Goal: Task Accomplishment & Management: Use online tool/utility

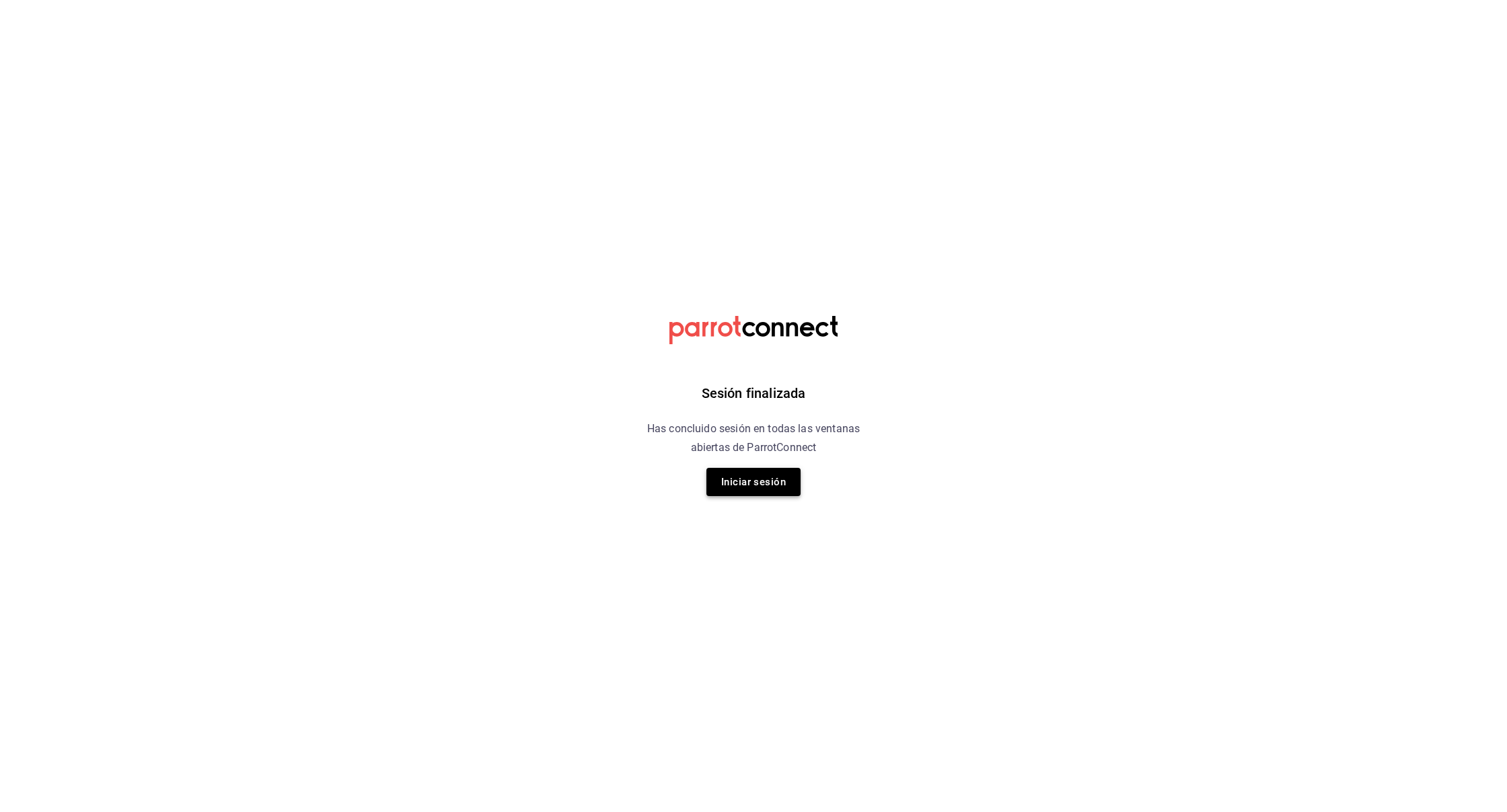
click at [784, 473] on button "Iniciar sesión" at bounding box center [753, 482] width 95 height 28
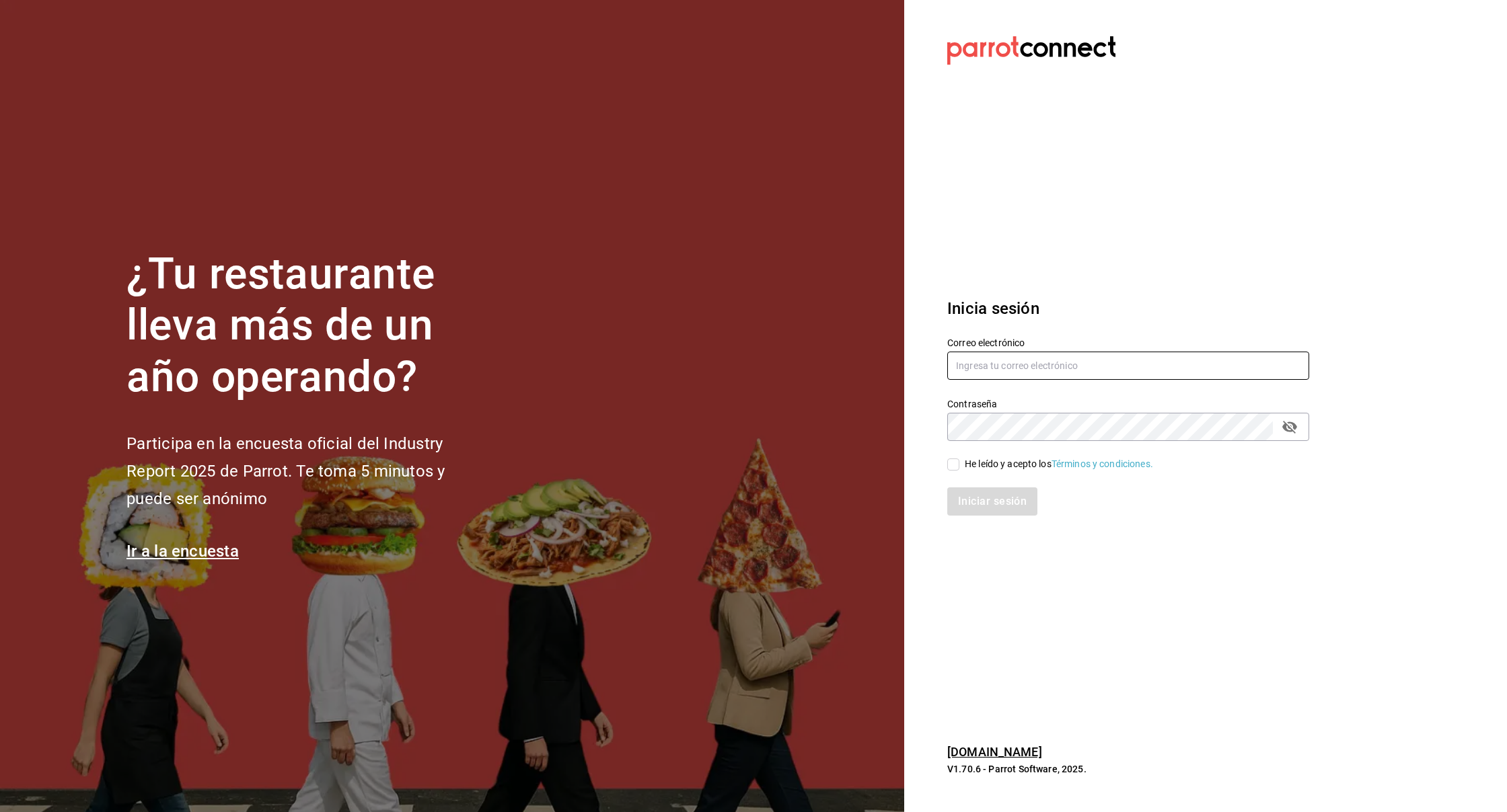
type input "[DOMAIN_NAME][EMAIL_ADDRESS][DOMAIN_NAME]"
click at [952, 464] on input "He leído y acepto los Términos y condiciones." at bounding box center [953, 464] width 12 height 12
checkbox input "true"
click at [1297, 431] on icon "passwordField" at bounding box center [1290, 427] width 16 height 16
click at [1001, 501] on button "Iniciar sesión" at bounding box center [992, 501] width 91 height 28
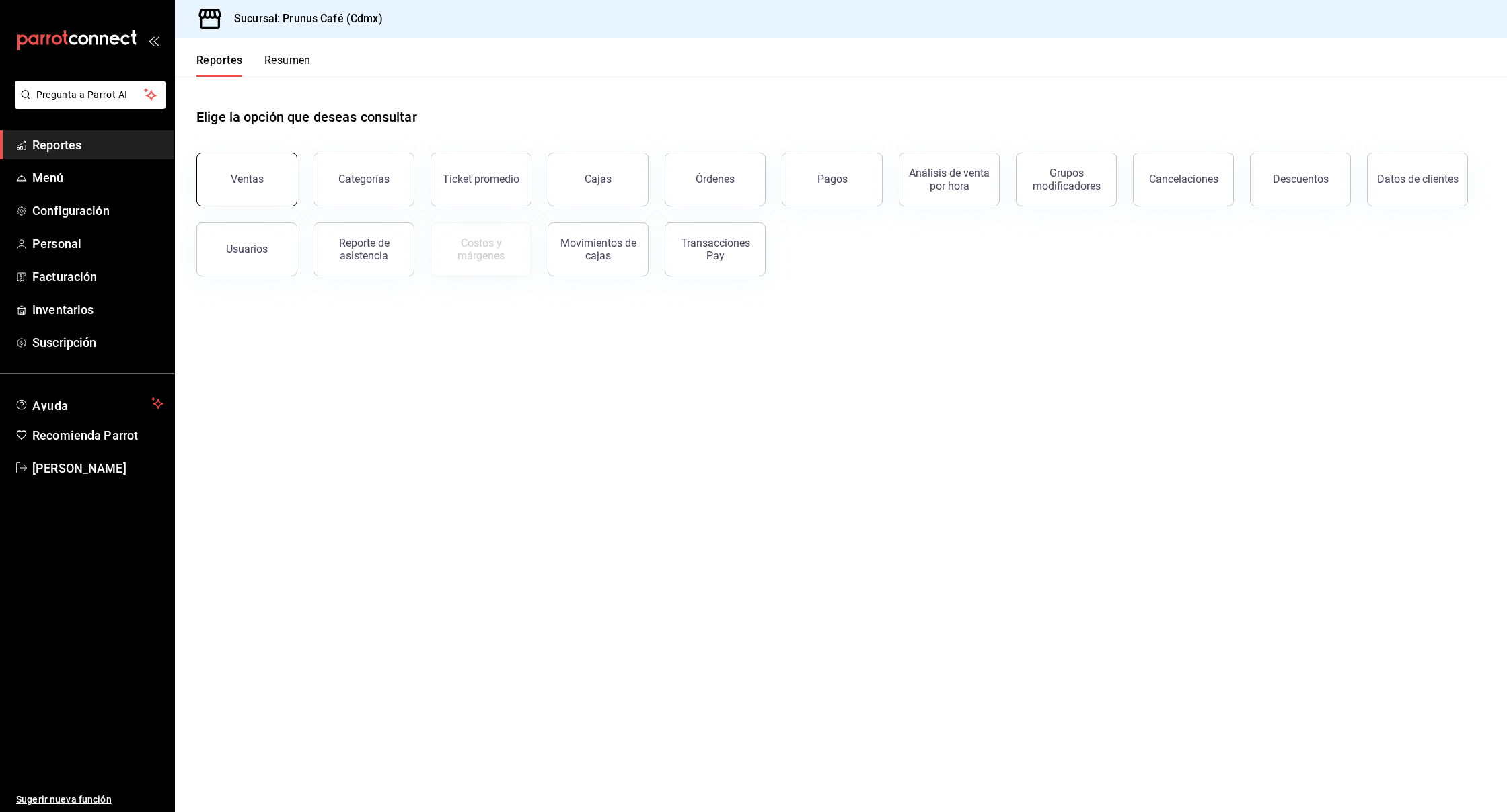
click at [229, 185] on button "Ventas" at bounding box center [247, 179] width 101 height 53
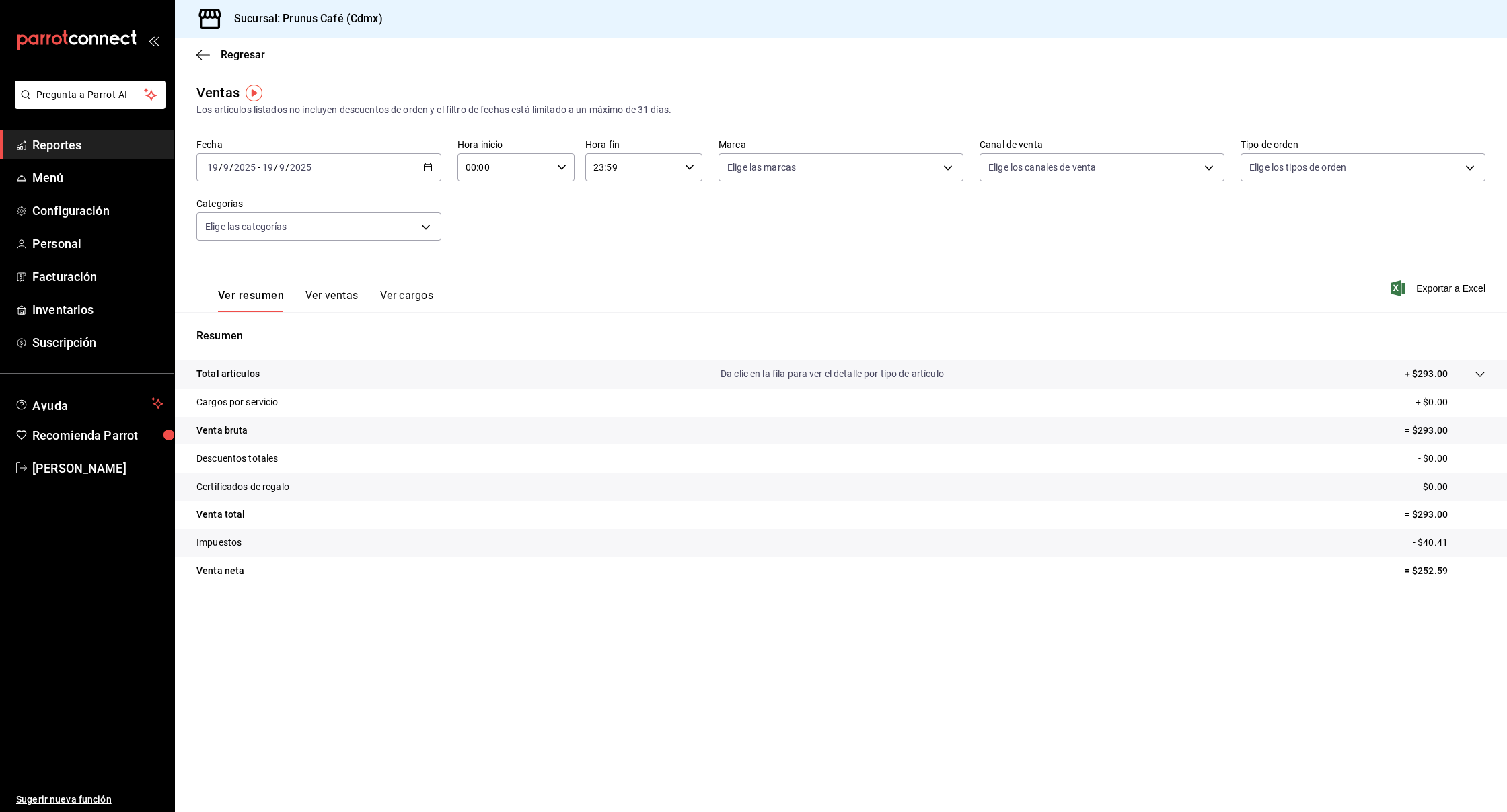
click at [261, 172] on div "2025-09-19 19 / 9 / 2025" at bounding box center [287, 167] width 53 height 11
click at [228, 215] on span "Hoy" at bounding box center [260, 208] width 104 height 14
click at [330, 304] on button "Ver ventas" at bounding box center [331, 301] width 53 height 23
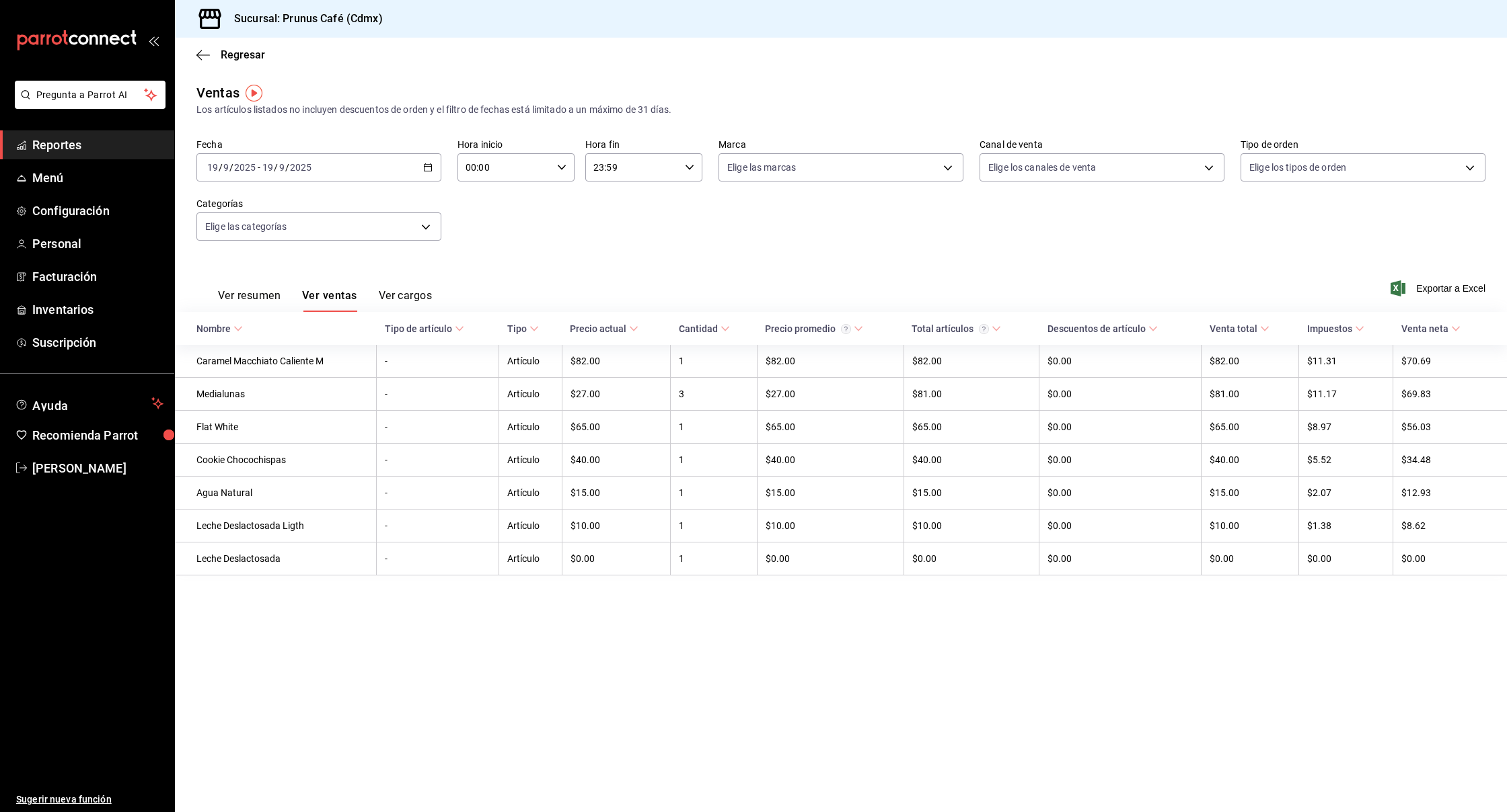
click at [289, 171] on input "2025" at bounding box center [301, 167] width 23 height 11
click at [241, 231] on li "Ayer" at bounding box center [260, 238] width 126 height 30
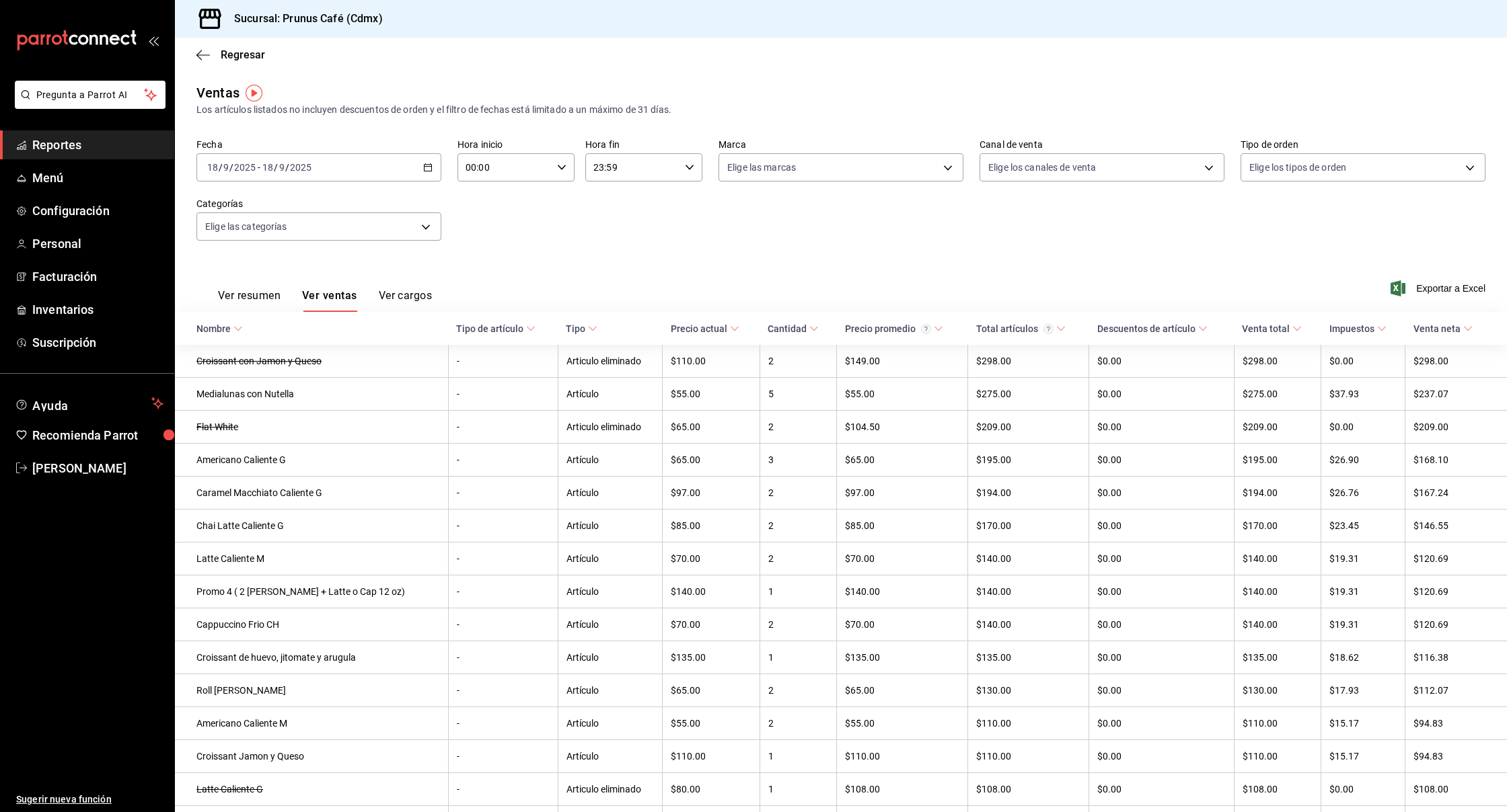
click at [257, 300] on button "Ver resumen" at bounding box center [249, 301] width 62 height 23
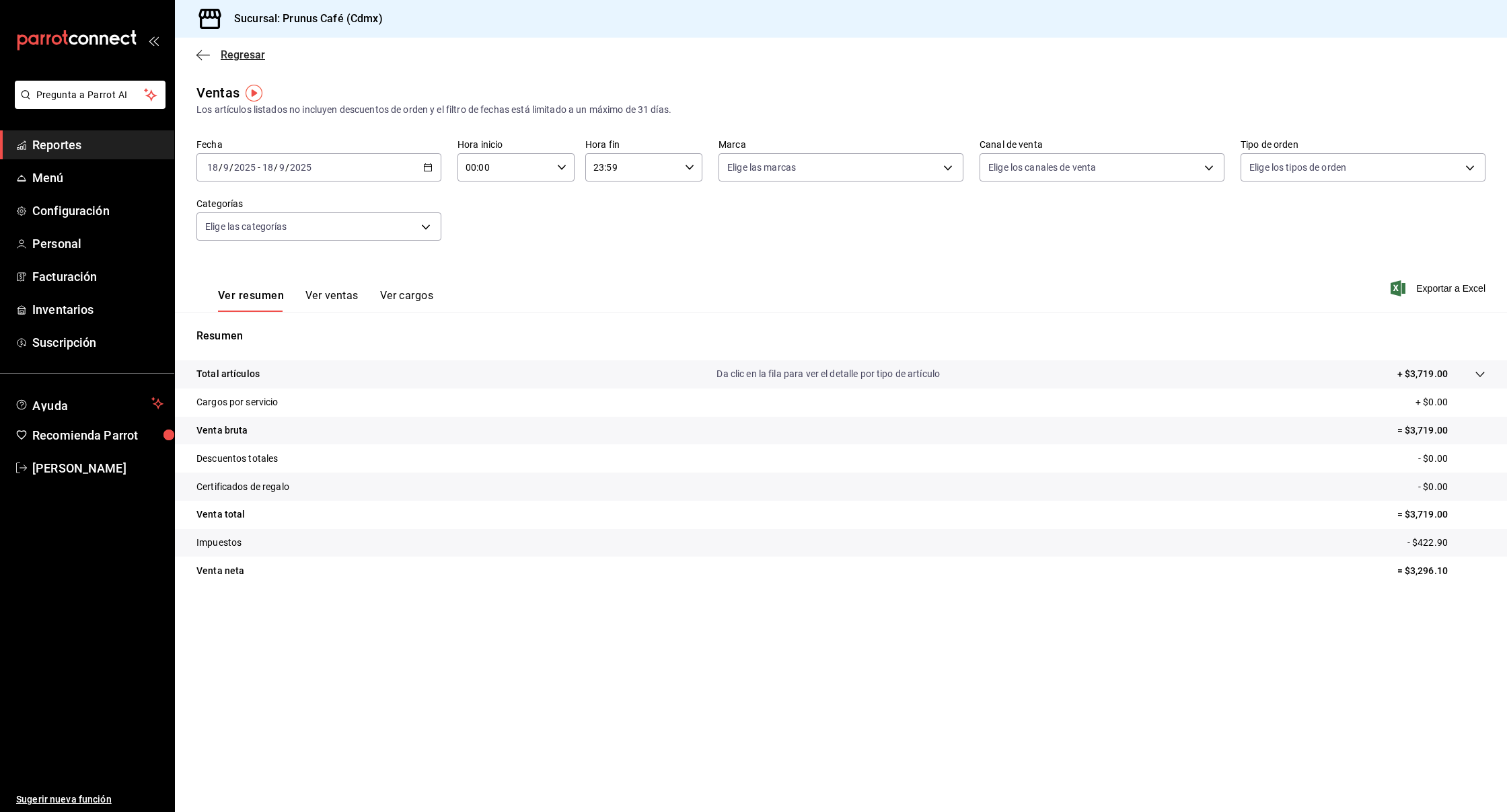
click at [203, 61] on icon "button" at bounding box center [203, 55] width 13 height 12
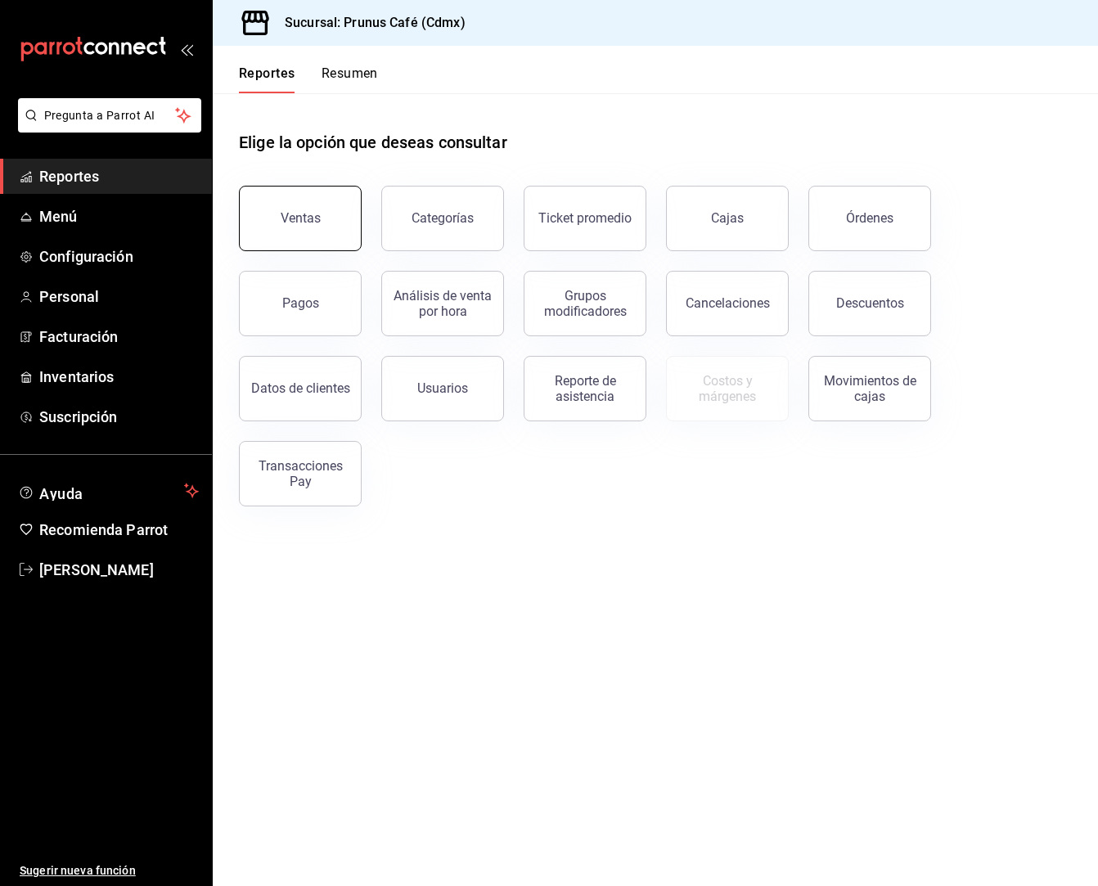
click at [313, 237] on button "Ventas" at bounding box center [300, 218] width 123 height 65
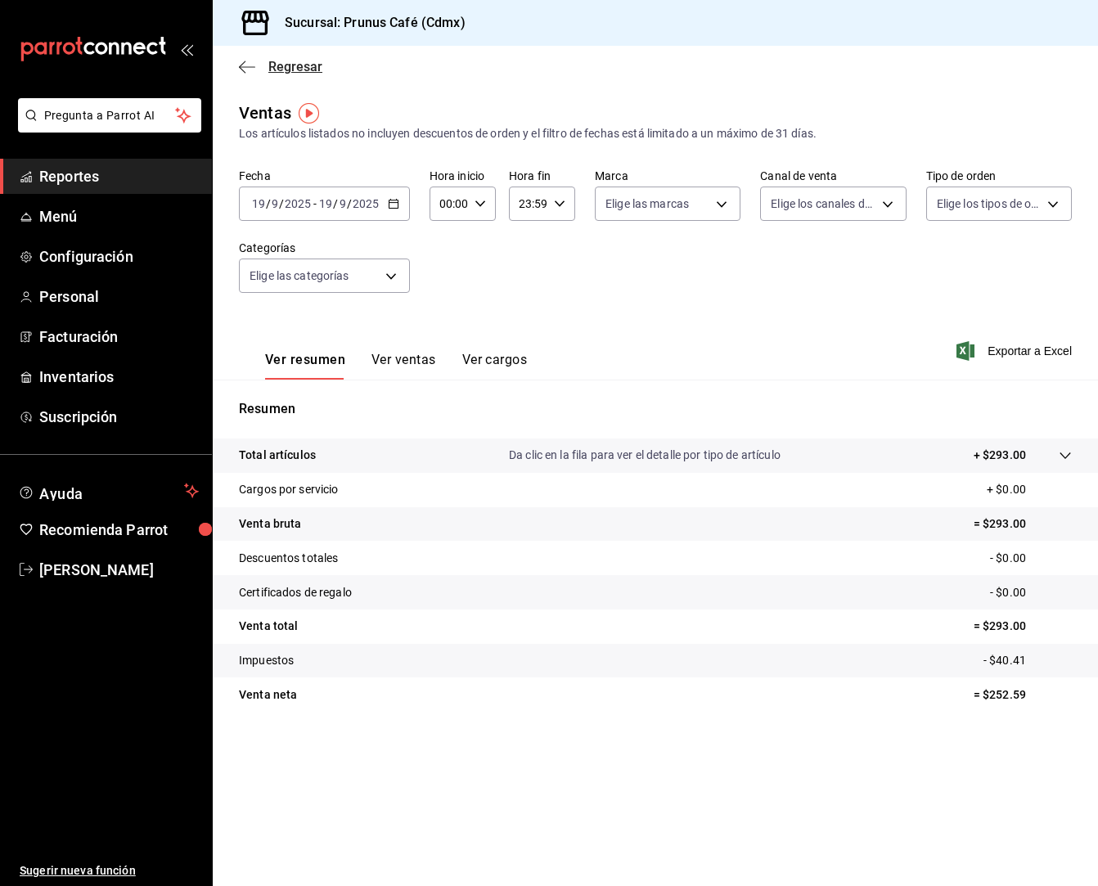
click at [273, 70] on span "Regresar" at bounding box center [295, 67] width 54 height 16
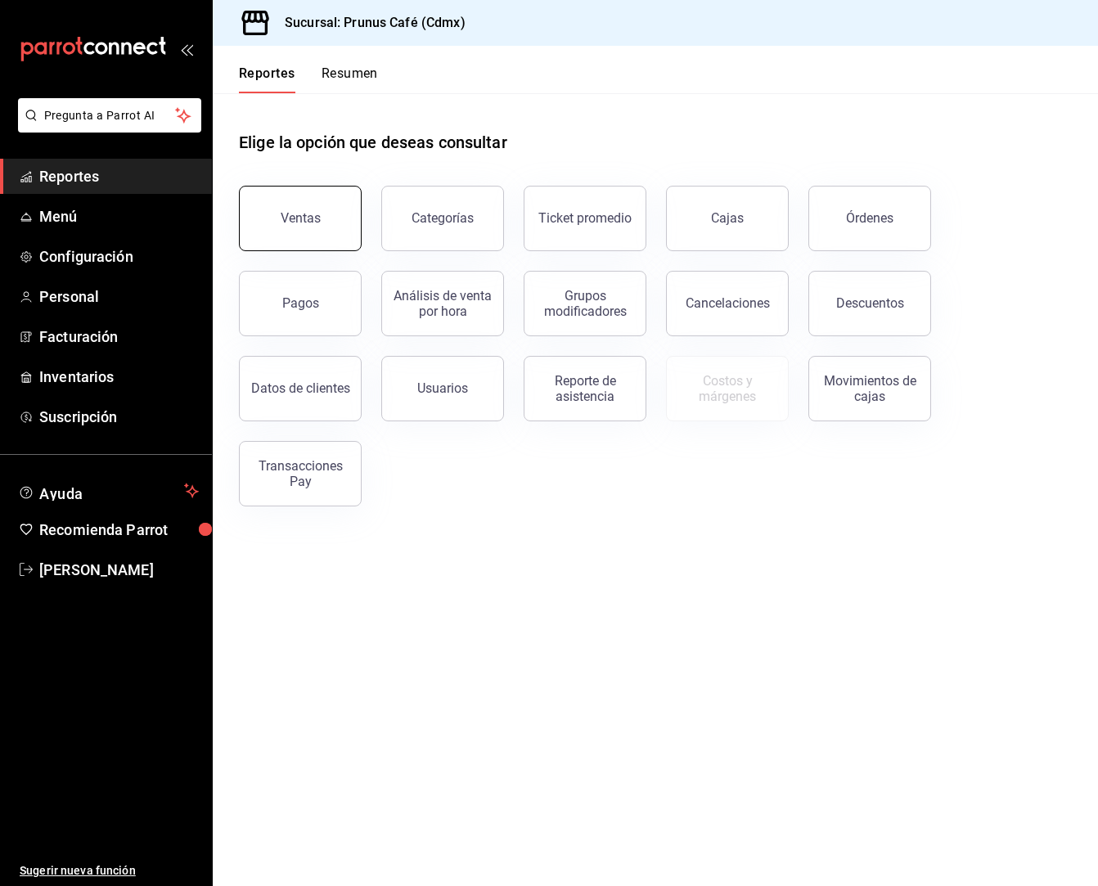
click at [305, 201] on button "Ventas" at bounding box center [300, 218] width 123 height 65
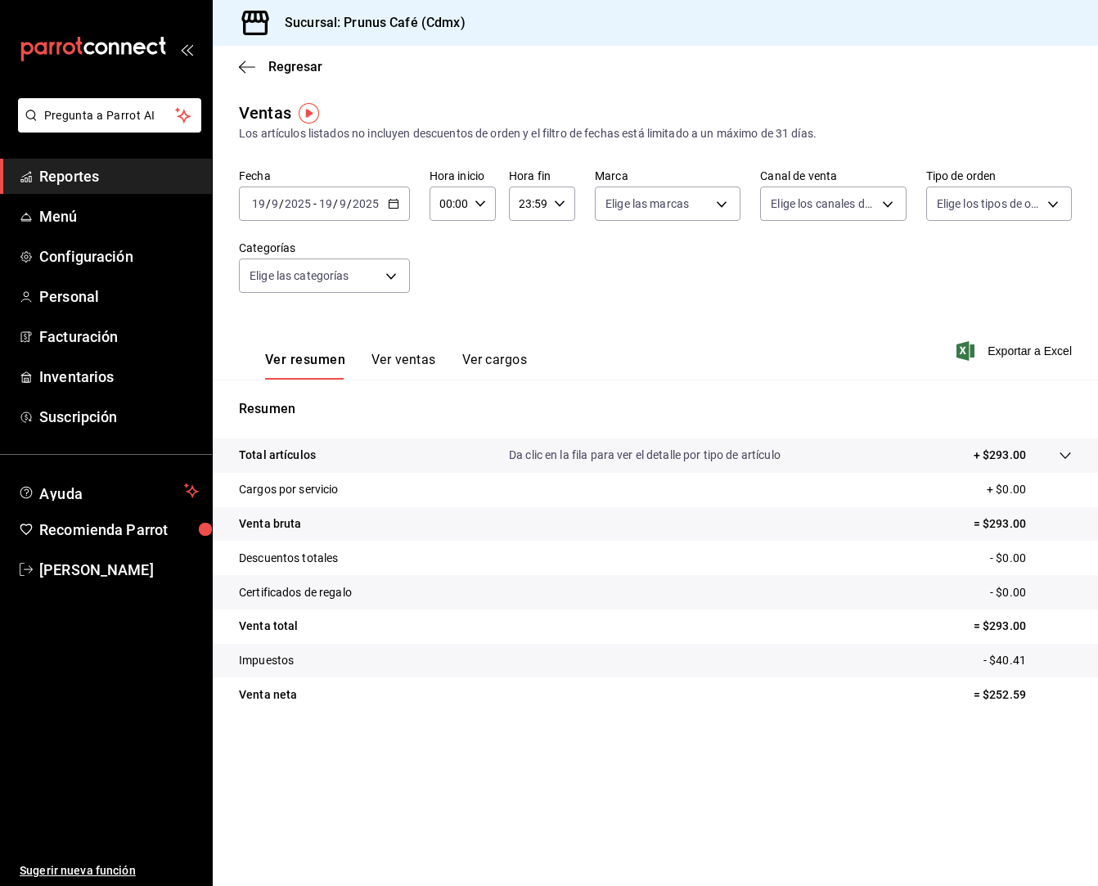
click at [395, 353] on button "Ver ventas" at bounding box center [403, 366] width 65 height 28
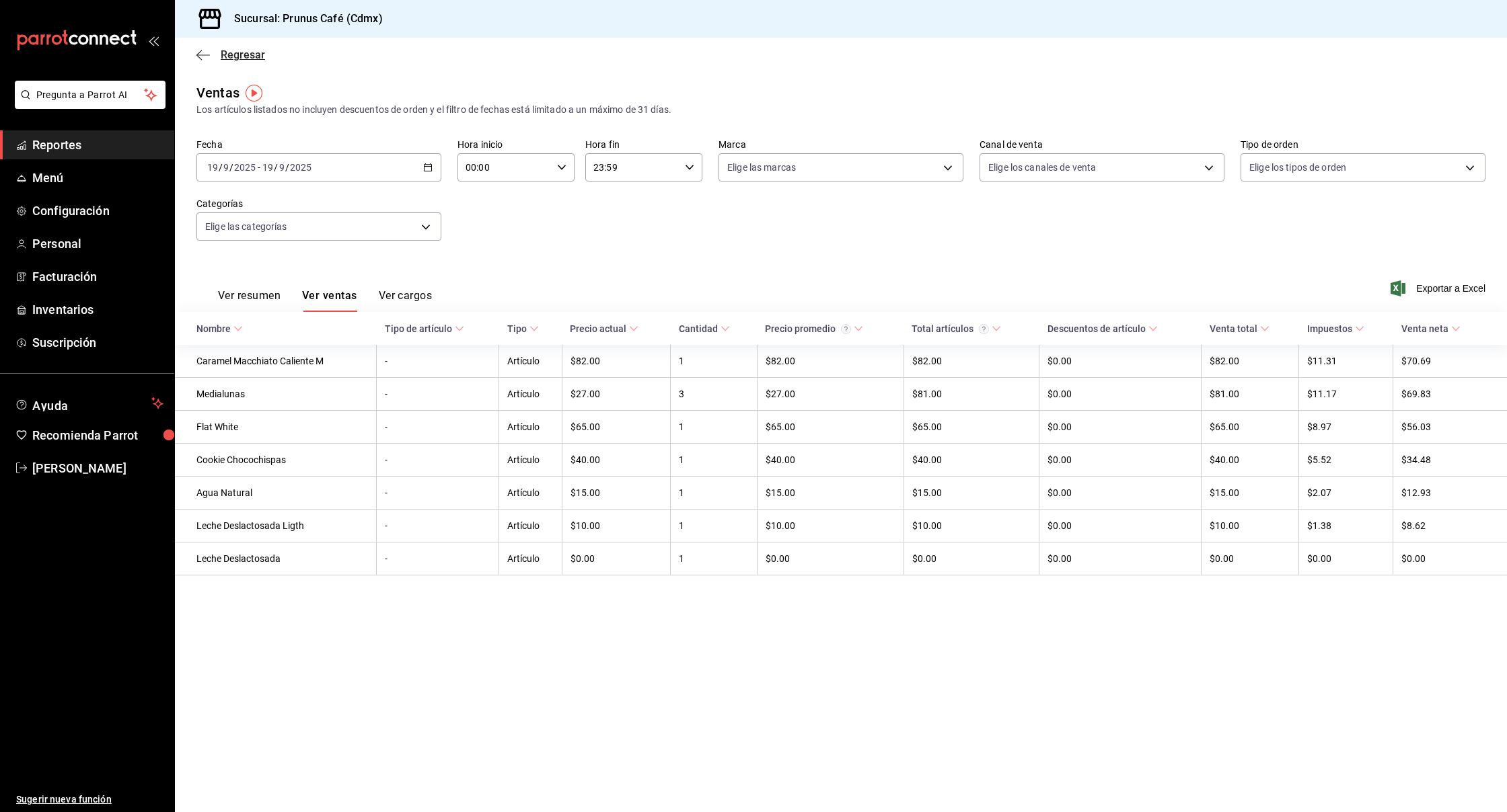
click at [203, 51] on icon "button" at bounding box center [203, 55] width 13 height 12
